Goal: Navigation & Orientation: Locate item on page

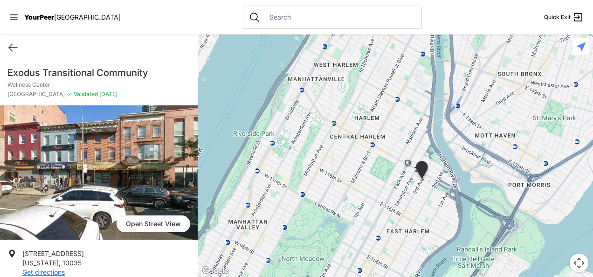
click at [422, 173] on img "Wellness Center" at bounding box center [422, 171] width 16 height 21
click at [423, 173] on img "Wellness Center" at bounding box center [422, 171] width 16 height 21
click at [419, 174] on img "Wellness Center" at bounding box center [422, 171] width 16 height 21
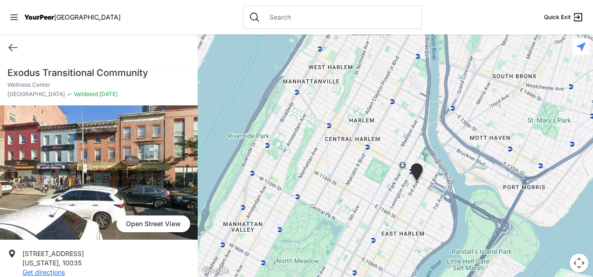
click at [414, 171] on img "Wellness Center" at bounding box center [417, 173] width 16 height 21
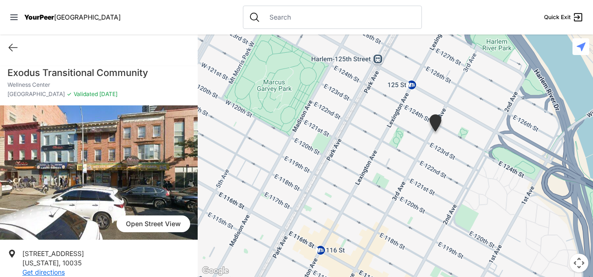
drag, startPoint x: 461, startPoint y: 184, endPoint x: 307, endPoint y: 170, distance: 154.4
click at [290, 178] on div at bounding box center [395, 155] width 395 height 242
click at [435, 120] on img "Wellness Center" at bounding box center [435, 124] width 16 height 21
click at [435, 128] on img "Wellness Center" at bounding box center [435, 124] width 16 height 21
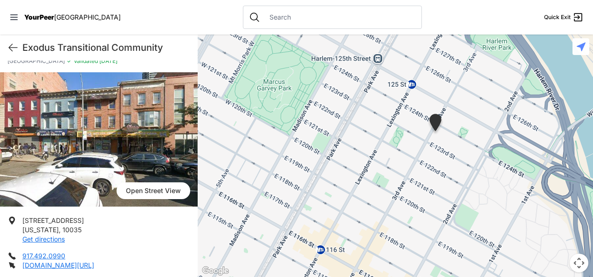
scroll to position [33, 0]
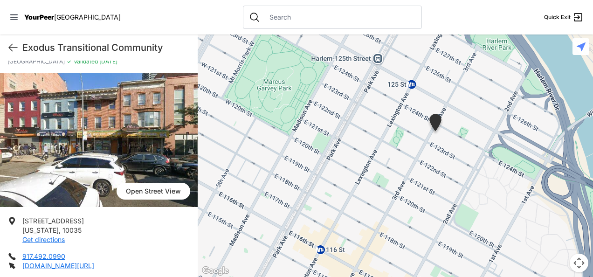
click at [142, 194] on span "Open Street View" at bounding box center [153, 191] width 74 height 17
